Goal: Find specific page/section: Find specific page/section

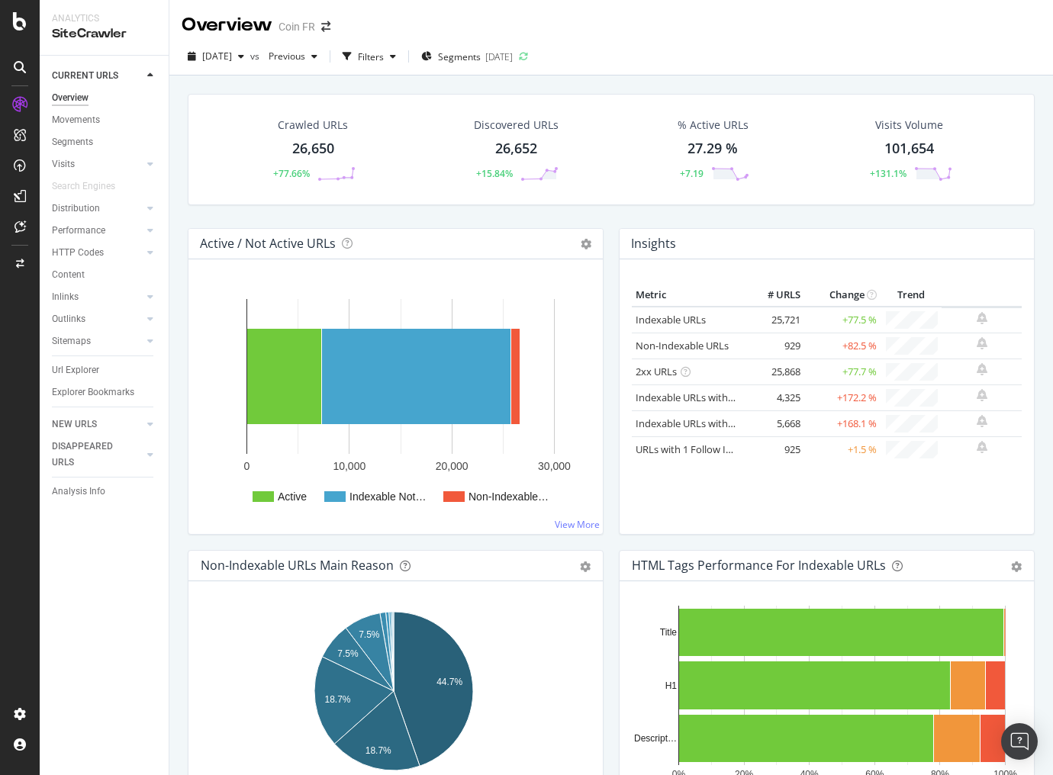
scroll to position [305, 0]
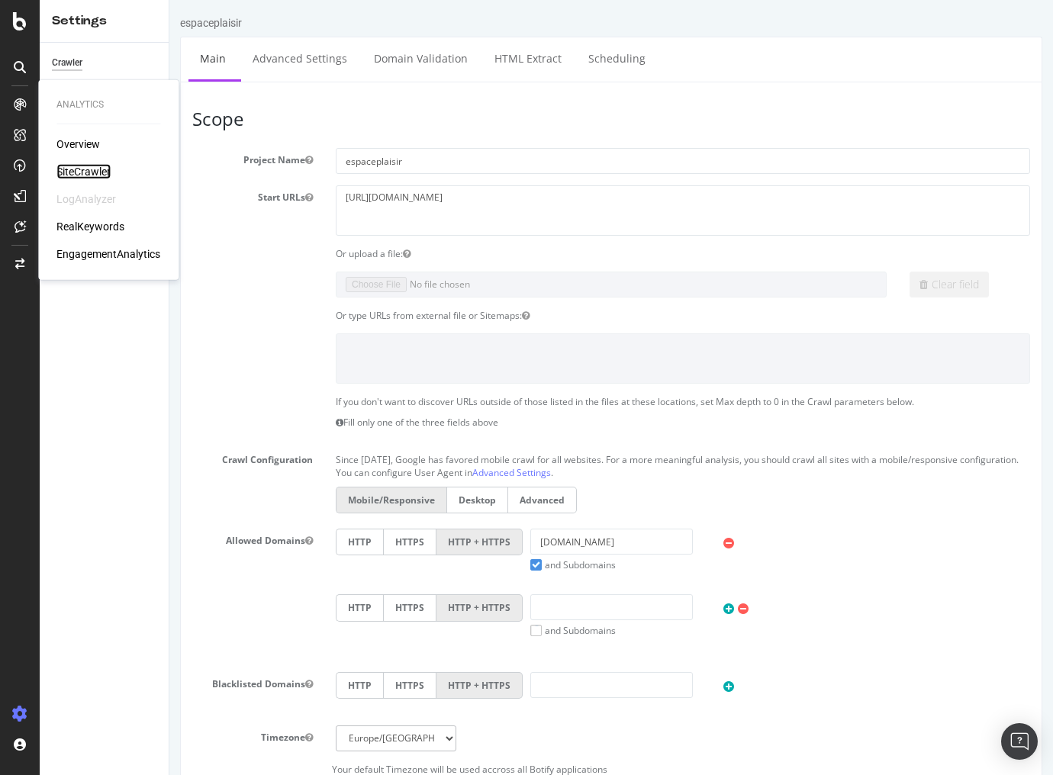
click at [80, 166] on div "SiteCrawler" at bounding box center [83, 171] width 54 height 15
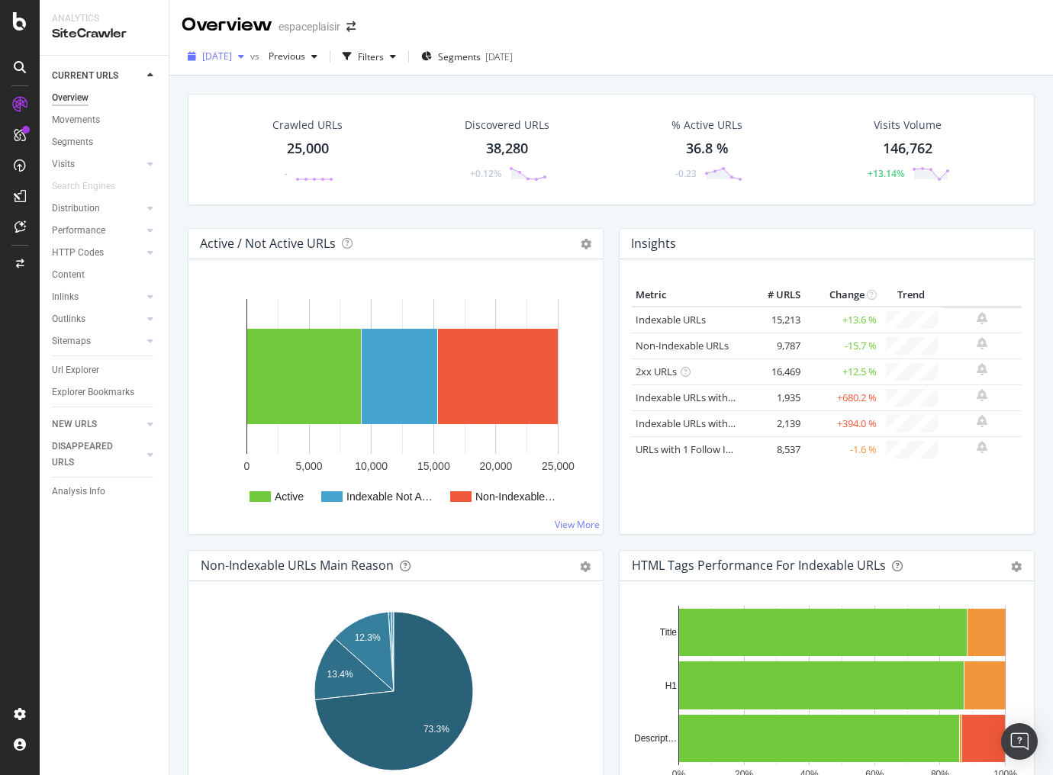
click at [244, 64] on div "[DATE]" at bounding box center [216, 56] width 69 height 23
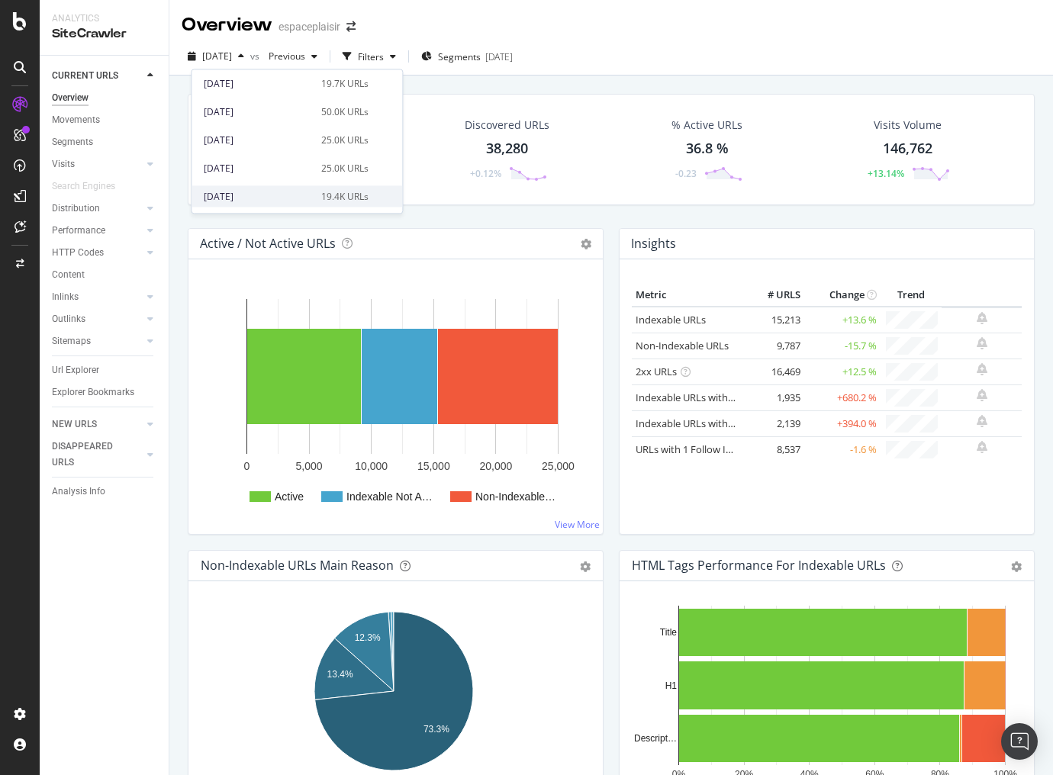
click at [289, 196] on div "[DATE]" at bounding box center [258, 197] width 108 height 14
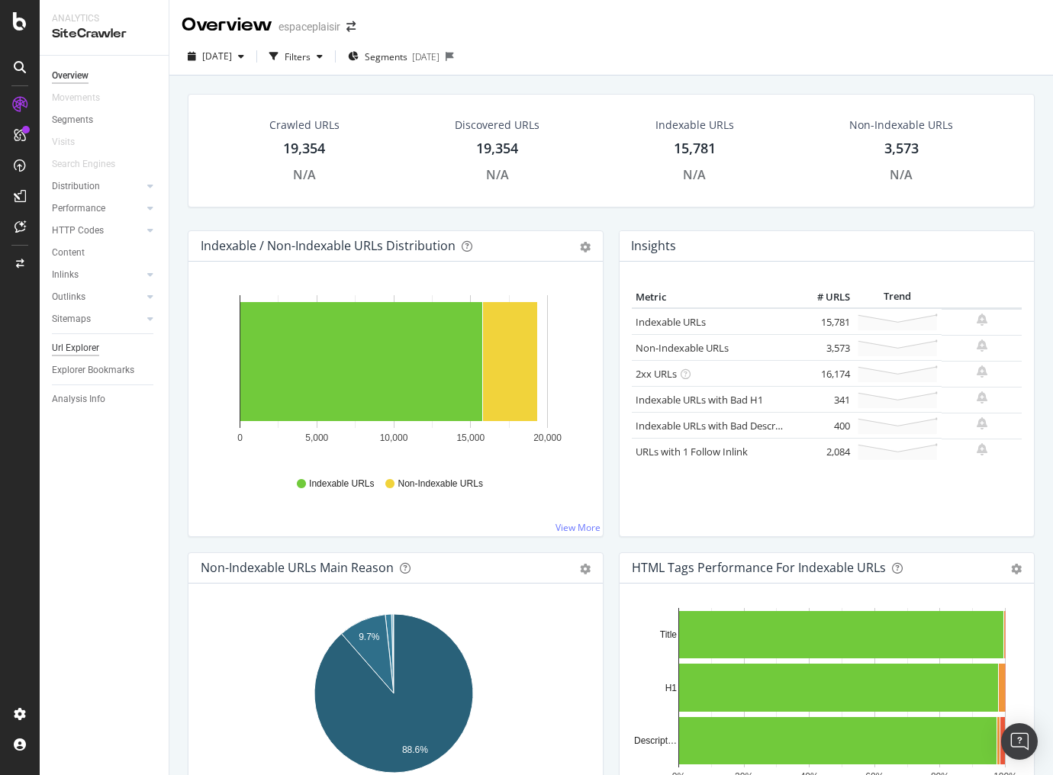
click at [84, 345] on div "Url Explorer" at bounding box center [75, 348] width 47 height 16
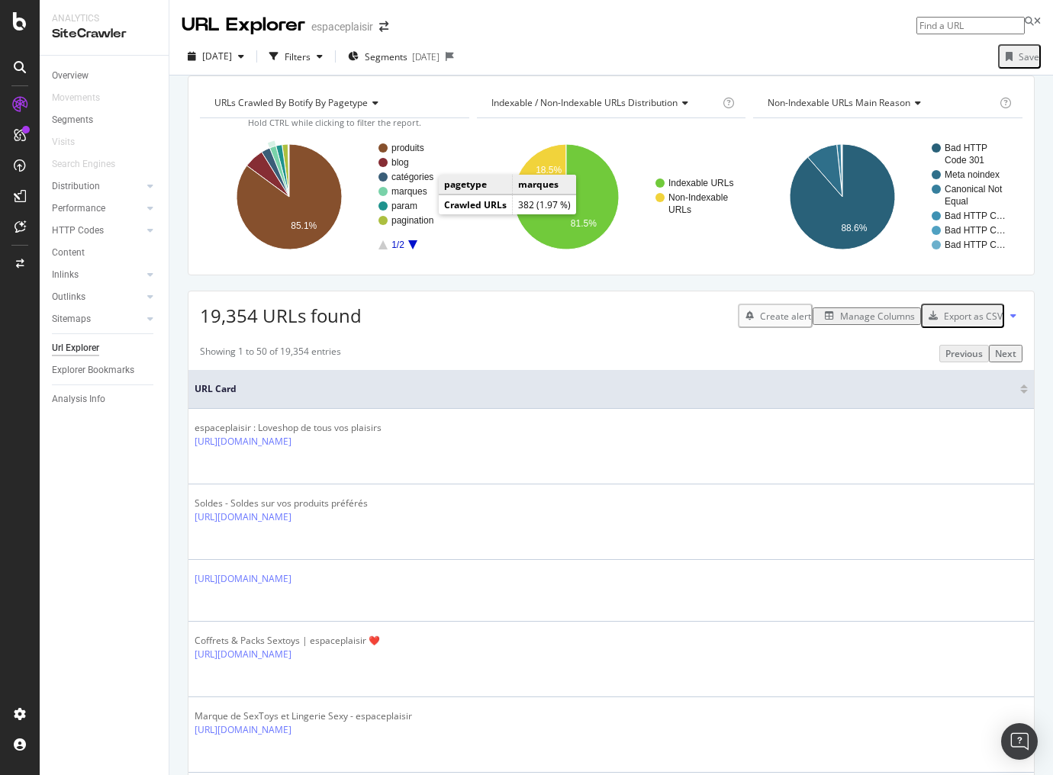
click at [416, 197] on text "marques" at bounding box center [409, 191] width 36 height 11
